Goal: Check status: Check status

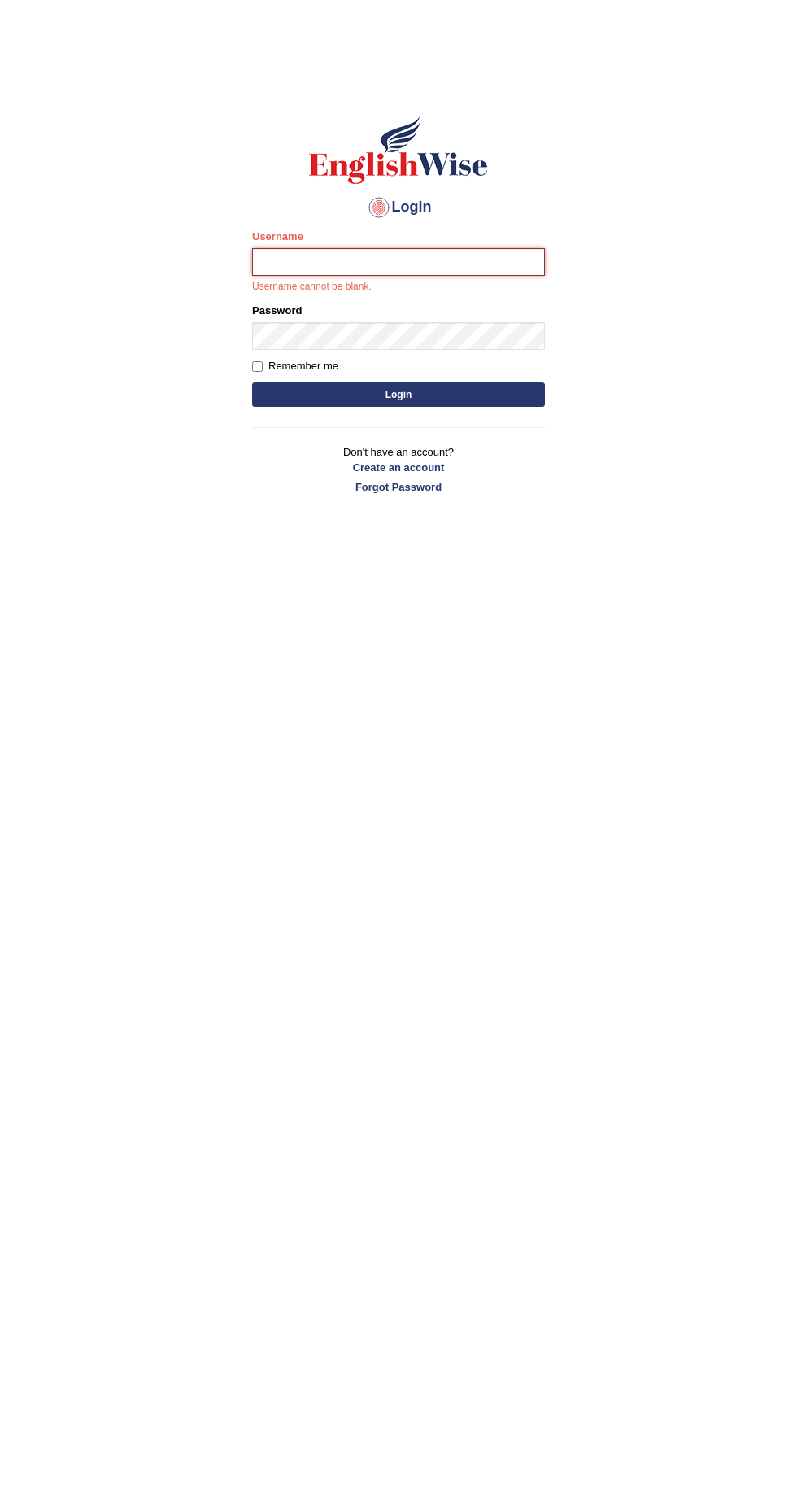
type input "anitarani2024"
click at [252, 383] on button "Login" at bounding box center [398, 395] width 292 height 25
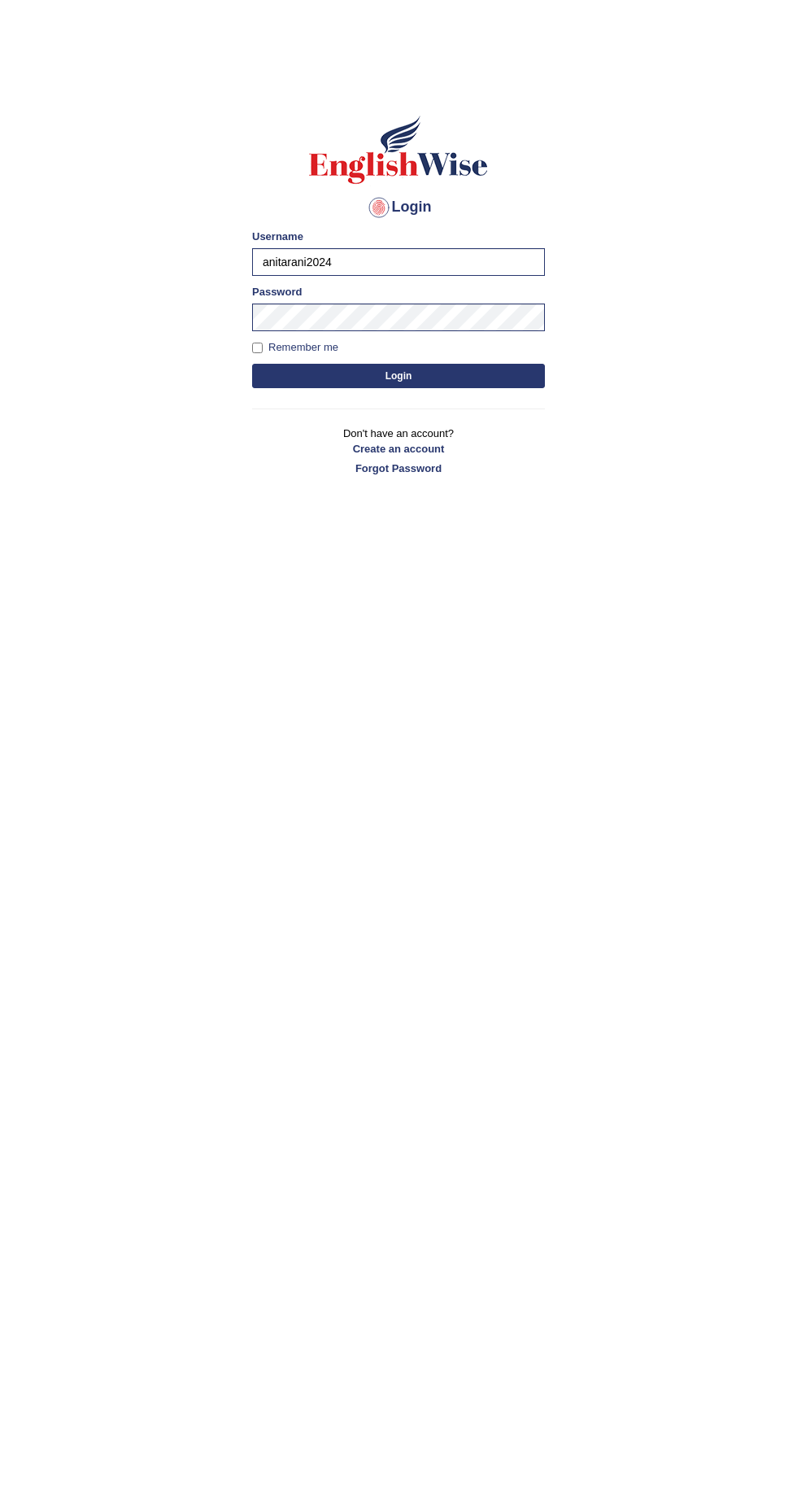
click at [417, 384] on button "Login" at bounding box center [398, 376] width 292 height 25
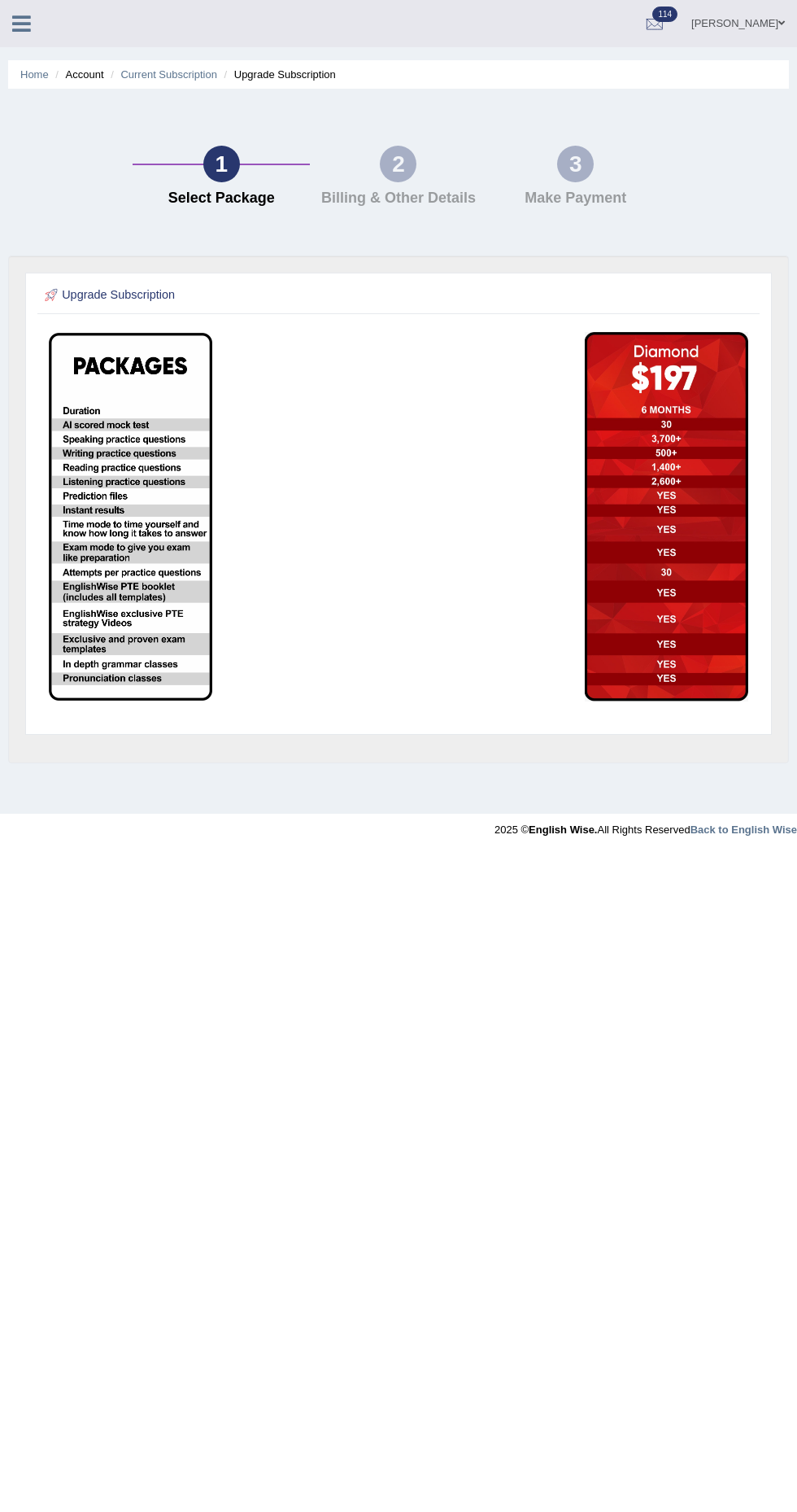
click at [50, 30] on div at bounding box center [28, 18] width 57 height 36
click at [58, 30] on div "Anita Rani Toggle navigation Username: anitarani2024 Access Type: Online Subscr…" at bounding box center [398, 24] width 797 height 48
click at [21, 31] on icon at bounding box center [21, 24] width 19 height 21
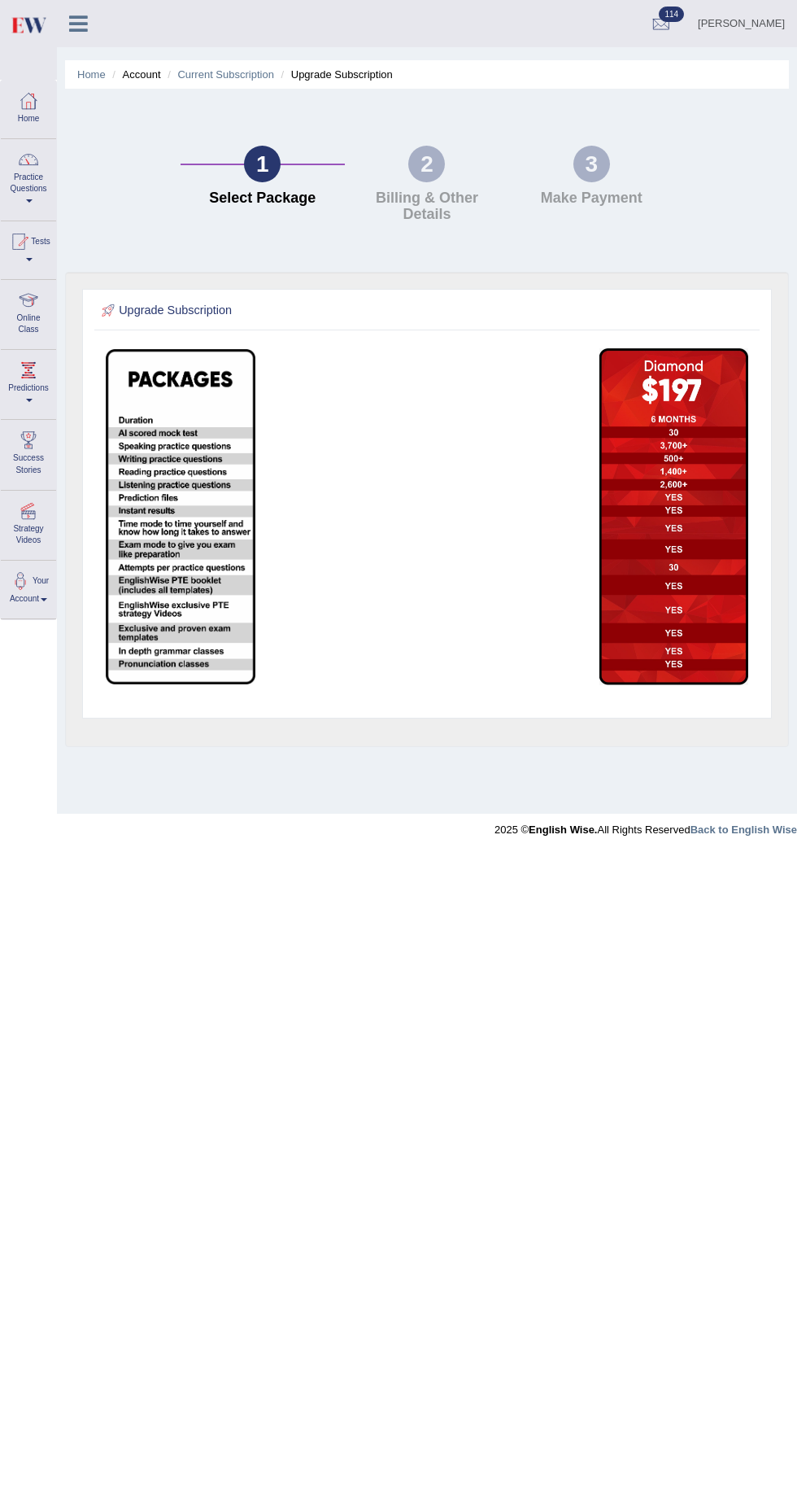
click at [33, 260] on span at bounding box center [29, 260] width 7 height 3
click at [125, 306] on link "History" at bounding box center [141, 299] width 155 height 29
click at [113, 306] on link "History" at bounding box center [141, 299] width 155 height 29
click at [125, 349] on img at bounding box center [180, 517] width 149 height 336
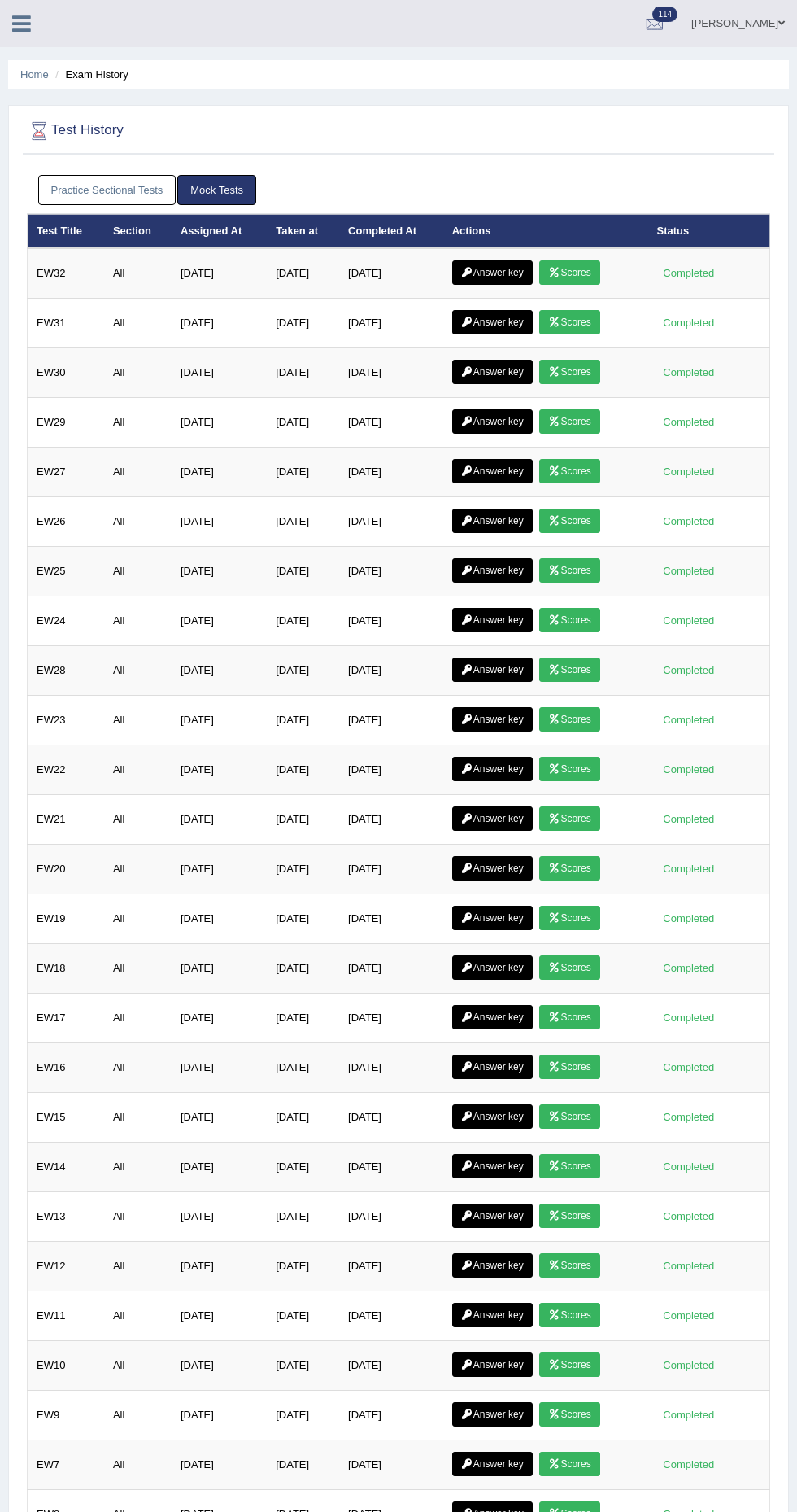
click at [594, 278] on link "Scores" at bounding box center [568, 273] width 60 height 25
click at [578, 322] on link "Scores" at bounding box center [568, 322] width 60 height 25
click at [588, 378] on link "Scores" at bounding box center [568, 372] width 60 height 25
click at [590, 425] on link "Scores" at bounding box center [568, 421] width 60 height 25
